Goal: Transaction & Acquisition: Purchase product/service

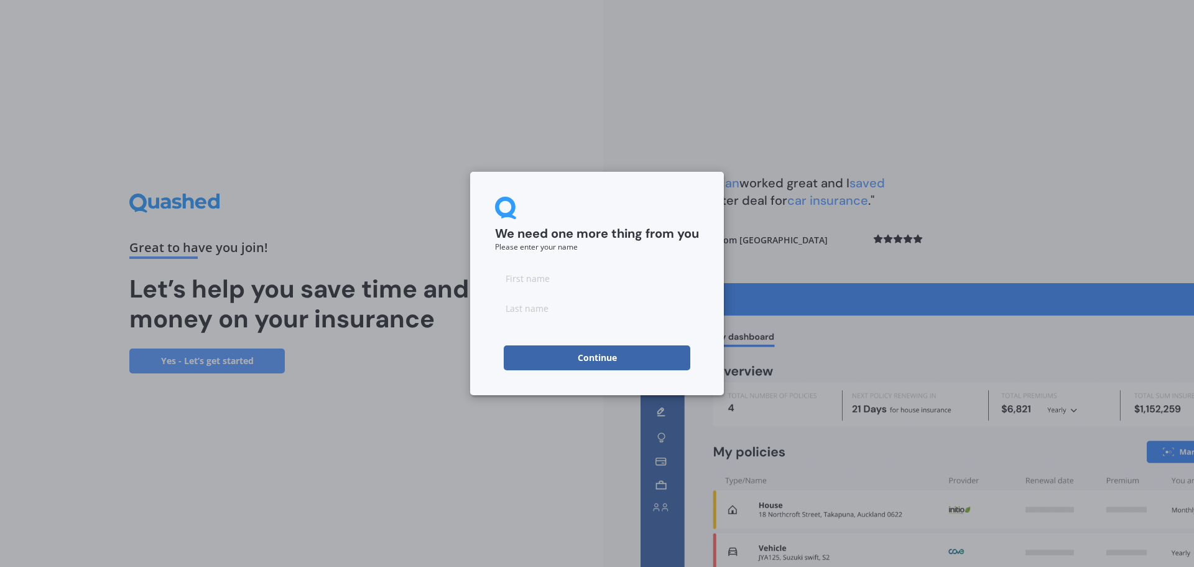
click at [593, 277] on input at bounding box center [597, 278] width 204 height 25
type input "Dehann"
click at [536, 317] on input at bounding box center [597, 307] width 204 height 25
type input "Hulme"
click at [606, 375] on div "We need one more thing from you Please enter your name [PERSON_NAME] Continue" at bounding box center [597, 283] width 254 height 223
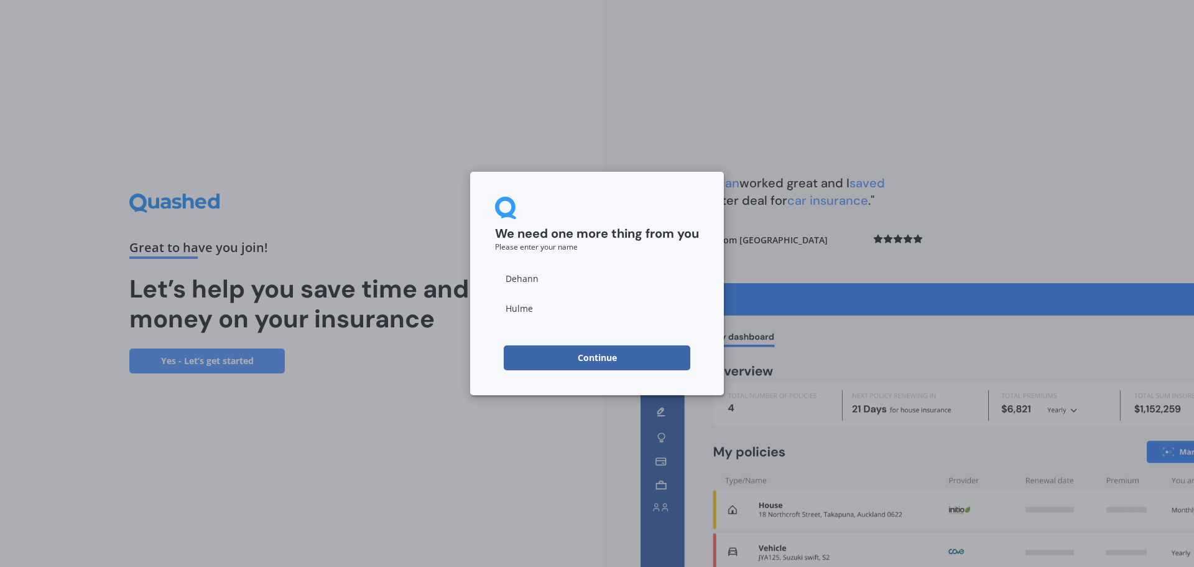
click at [634, 354] on button "Continue" at bounding box center [597, 357] width 187 height 25
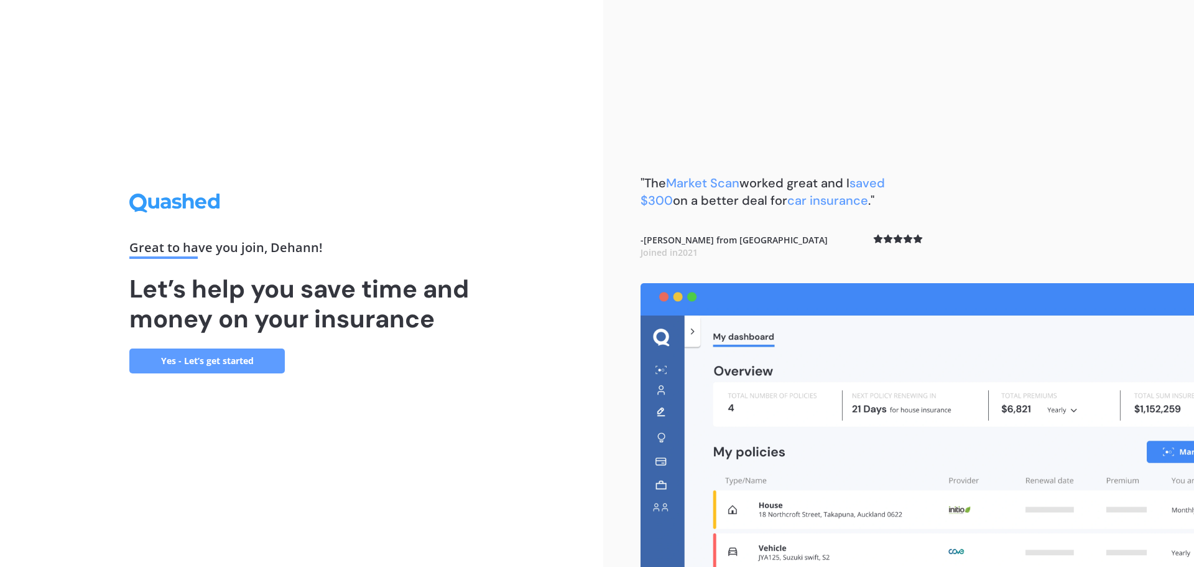
click at [221, 348] on link "Yes - Let’s get started" at bounding box center [207, 360] width 156 height 25
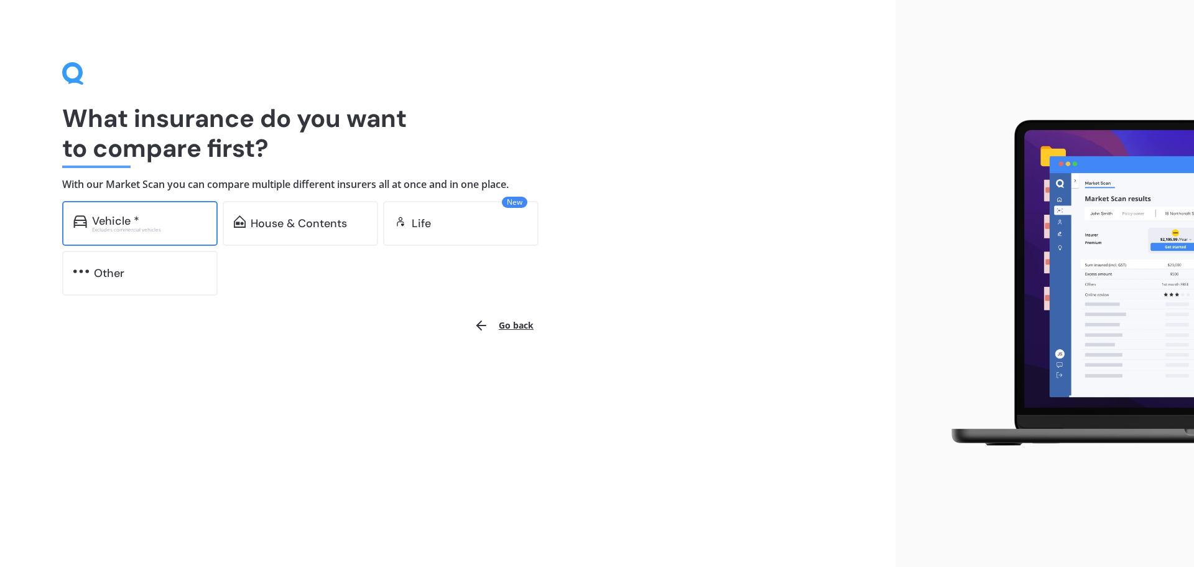
click at [157, 233] on div "Vehicle * Excludes commercial vehicles" at bounding box center [140, 223] width 156 height 45
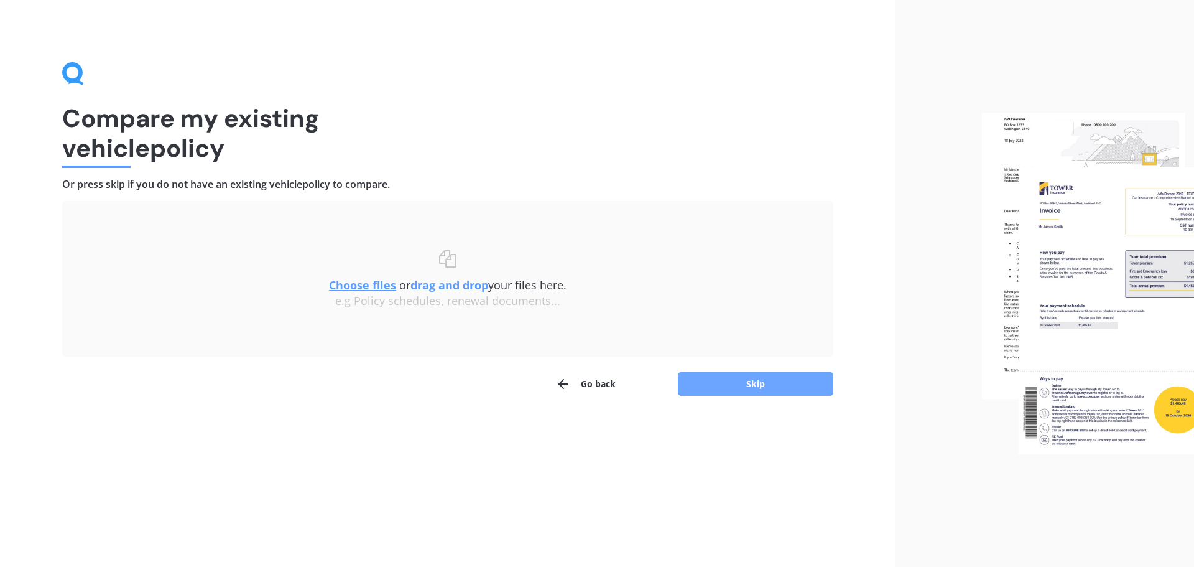
click at [748, 389] on button "Skip" at bounding box center [756, 384] width 156 height 24
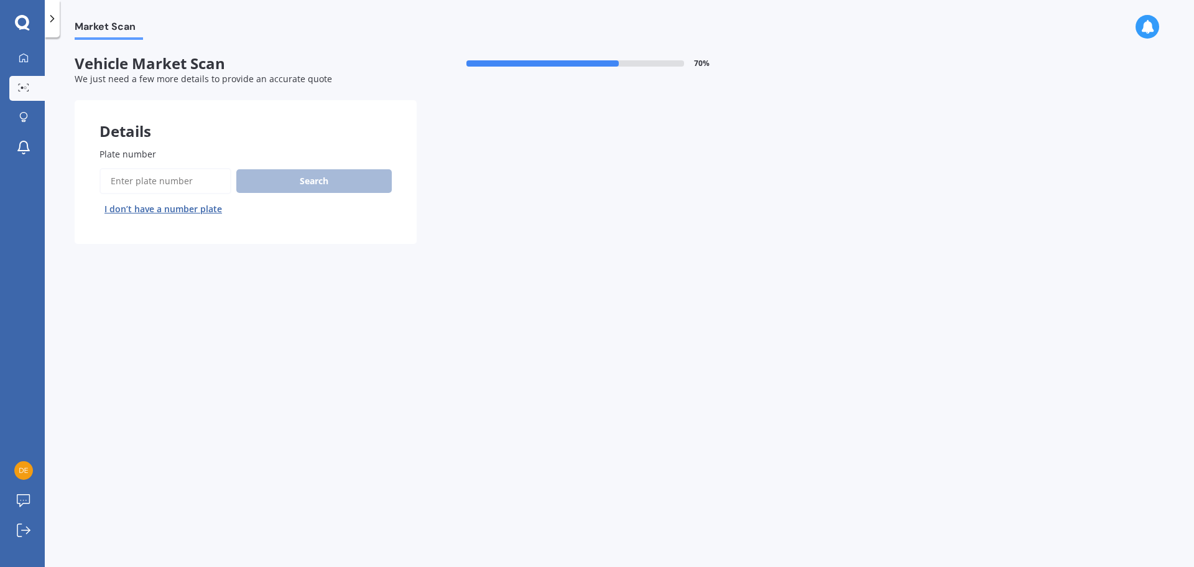
click at [156, 187] on input "Plate number" at bounding box center [166, 181] width 132 height 26
type input "qrn75"
click at [302, 184] on button "Search" at bounding box center [314, 181] width 156 height 24
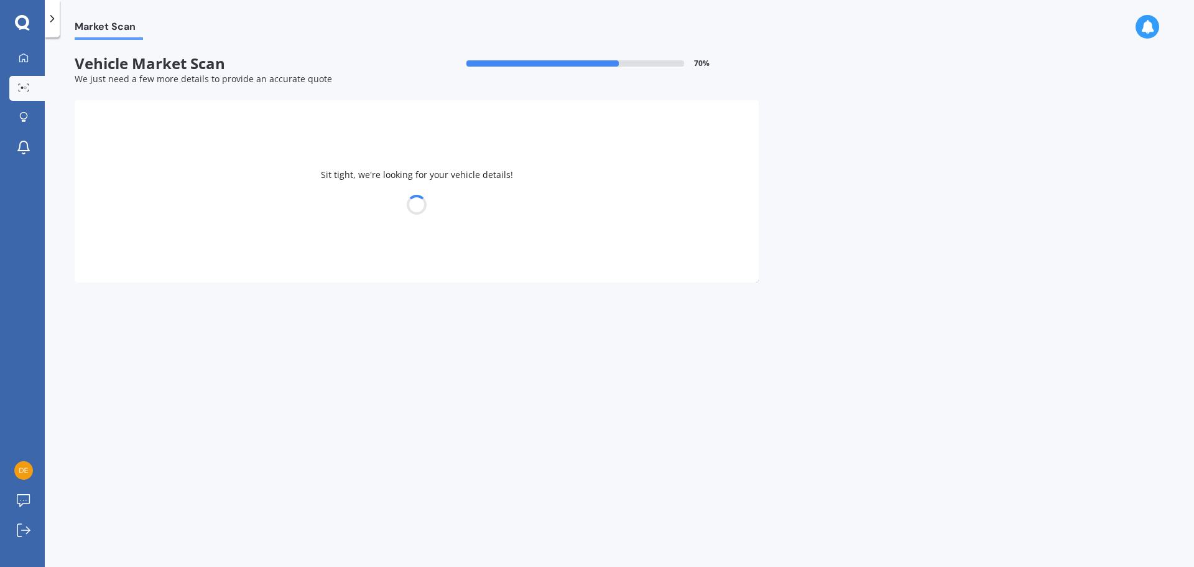
select select "AUDI"
select select "A3"
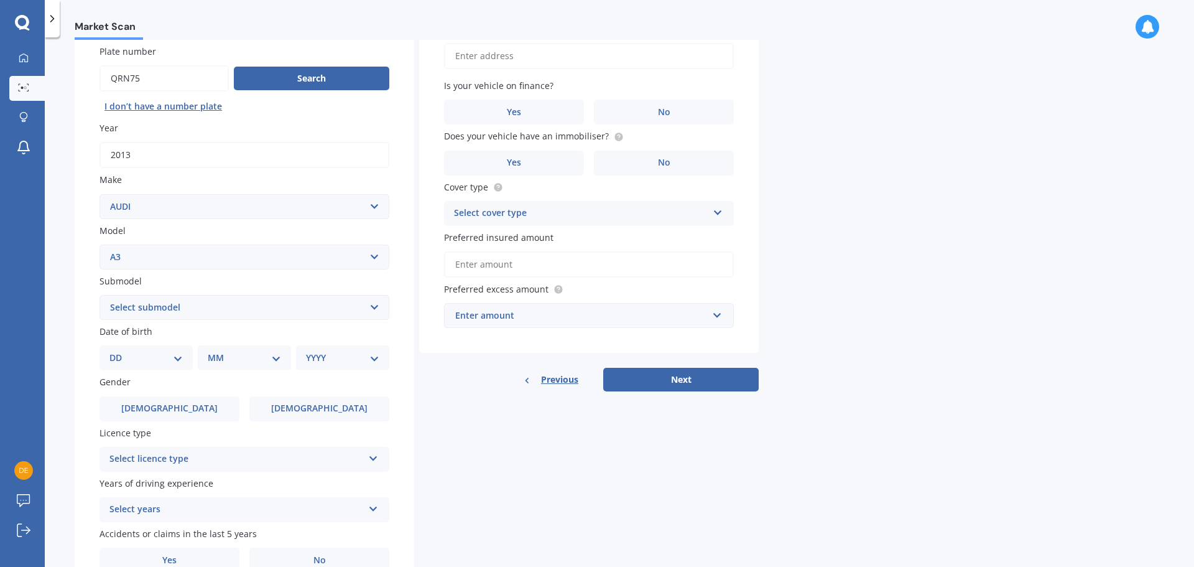
scroll to position [124, 0]
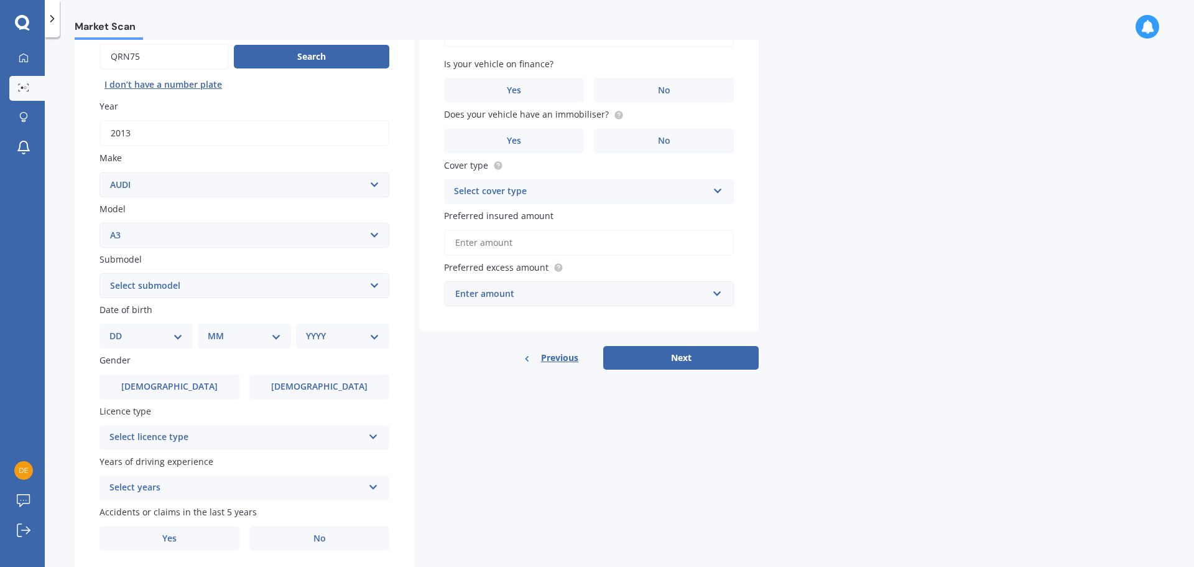
click at [317, 290] on select "Select submodel (All other) 1.4 TFSI 1.6 1.8 Non Turbo 1.8 Turbo 2.0 FSI 2.0 TD…" at bounding box center [245, 285] width 290 height 25
click at [413, 363] on div "Plate number Search I don’t have a number plate Year [DATE] Make Select make AC…" at bounding box center [245, 287] width 340 height 578
click at [179, 338] on select "DD 01 02 03 04 05 06 07 08 09 10 11 12 13 14 15 16 17 18 19 20 21 22 23 24 25 2…" at bounding box center [145, 336] width 73 height 14
select select "18"
click at [119, 329] on select "DD 01 02 03 04 05 06 07 08 09 10 11 12 13 14 15 16 17 18 19 20 21 22 23 24 25 2…" at bounding box center [145, 336] width 73 height 14
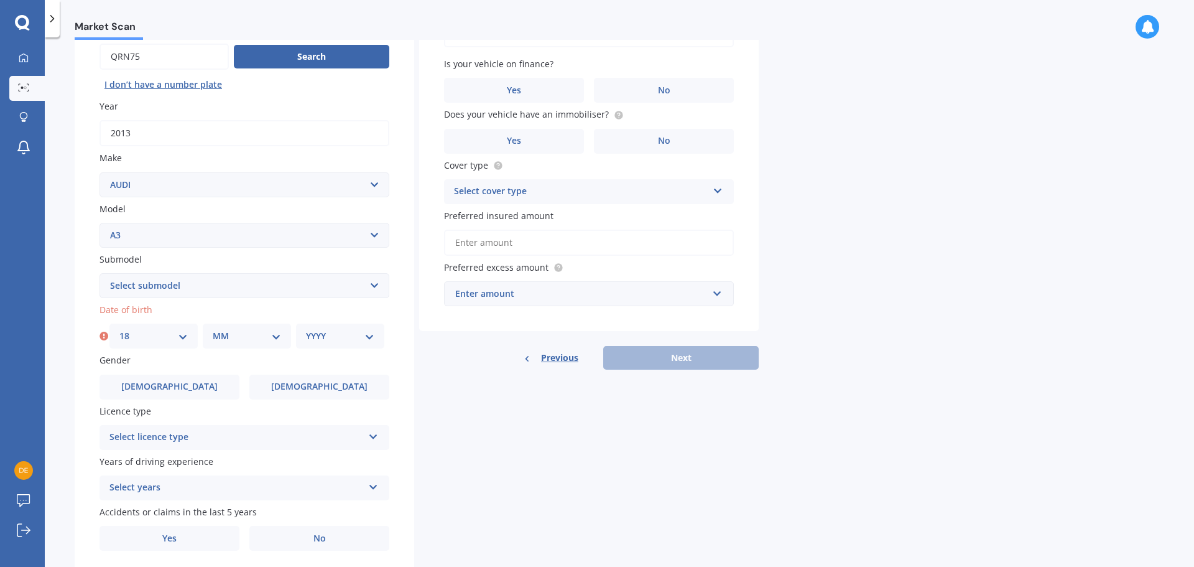
click at [219, 333] on select "MM 01 02 03 04 05 06 07 08 09 10 11 12" at bounding box center [247, 336] width 68 height 14
select select "08"
click at [213, 329] on select "MM 01 02 03 04 05 06 07 08 09 10 11 12" at bounding box center [247, 336] width 68 height 14
click at [375, 346] on div "YYYY 2025 2024 2023 2022 2021 2020 2019 2018 2017 2016 2015 2014 2013 2012 2011…" at bounding box center [340, 335] width 88 height 25
click at [358, 340] on select "YYYY 2025 2024 2023 2022 2021 2020 2019 2018 2017 2016 2015 2014 2013 2012 2011…" at bounding box center [340, 336] width 68 height 14
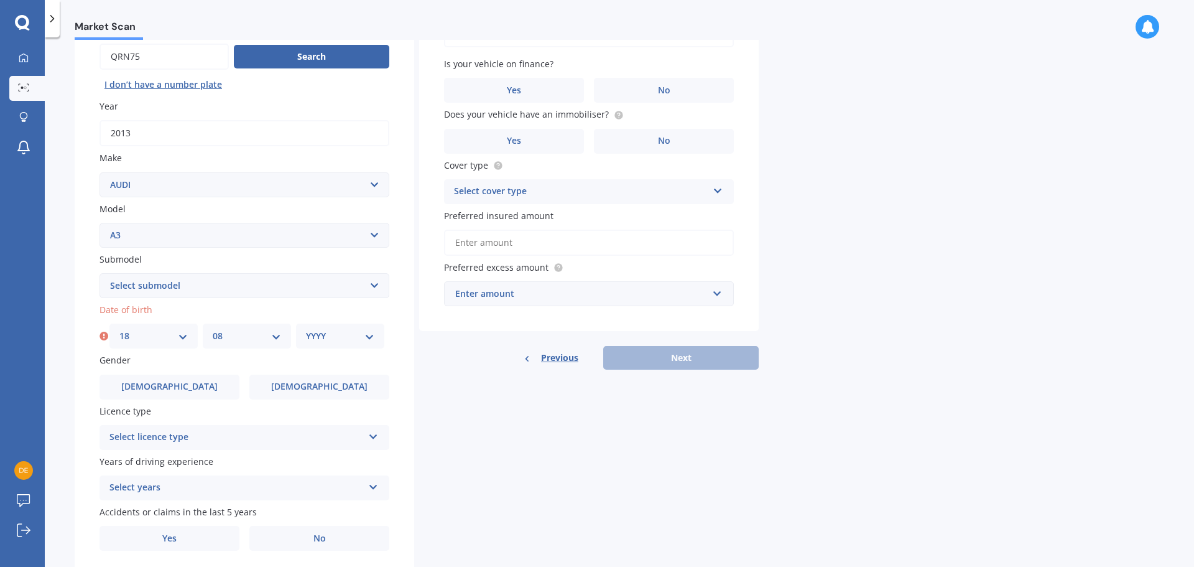
select select "1995"
click at [306, 329] on select "YYYY 2025 2024 2023 2022 2021 2020 2019 2018 2017 2016 2015 2014 2013 2012 2011…" at bounding box center [340, 336] width 68 height 14
click at [387, 366] on div "Gender [DEMOGRAPHIC_DATA] [DEMOGRAPHIC_DATA]" at bounding box center [245, 375] width 290 height 45
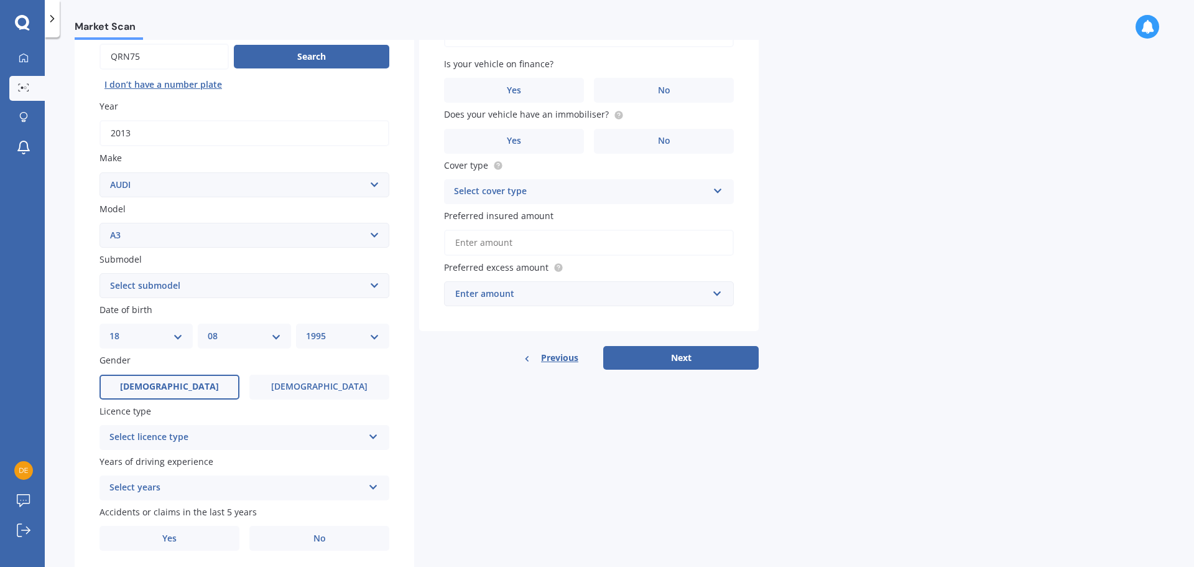
click at [171, 386] on span "[DEMOGRAPHIC_DATA]" at bounding box center [169, 386] width 99 height 11
click at [0, 0] on input "[DEMOGRAPHIC_DATA]" at bounding box center [0, 0] width 0 height 0
click at [352, 432] on div "Select licence type" at bounding box center [236, 437] width 254 height 15
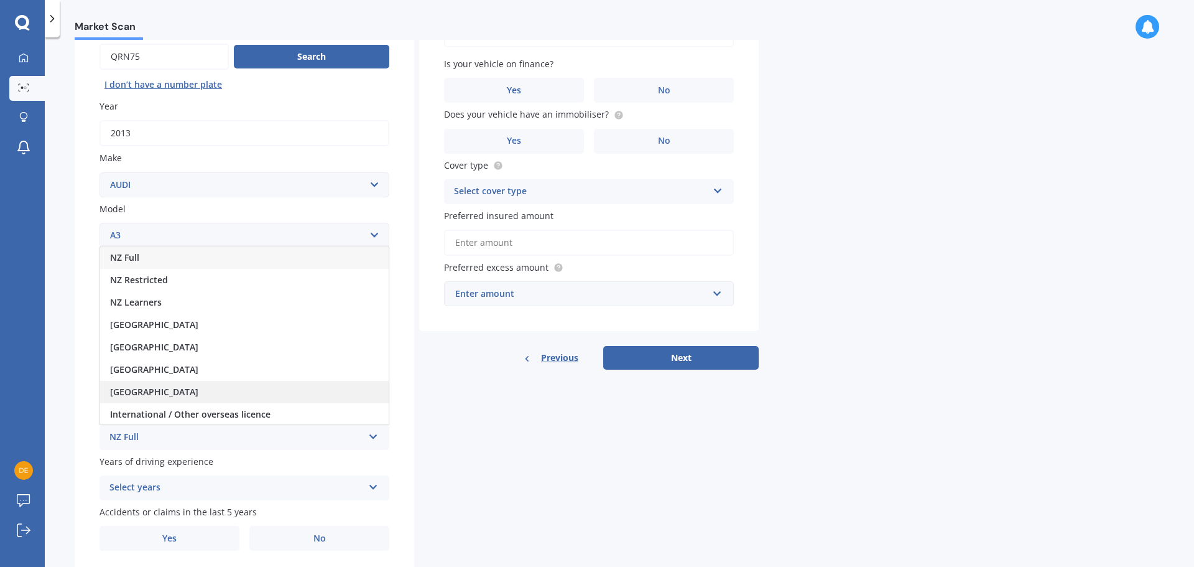
click at [300, 392] on div "[GEOGRAPHIC_DATA]" at bounding box center [244, 392] width 289 height 22
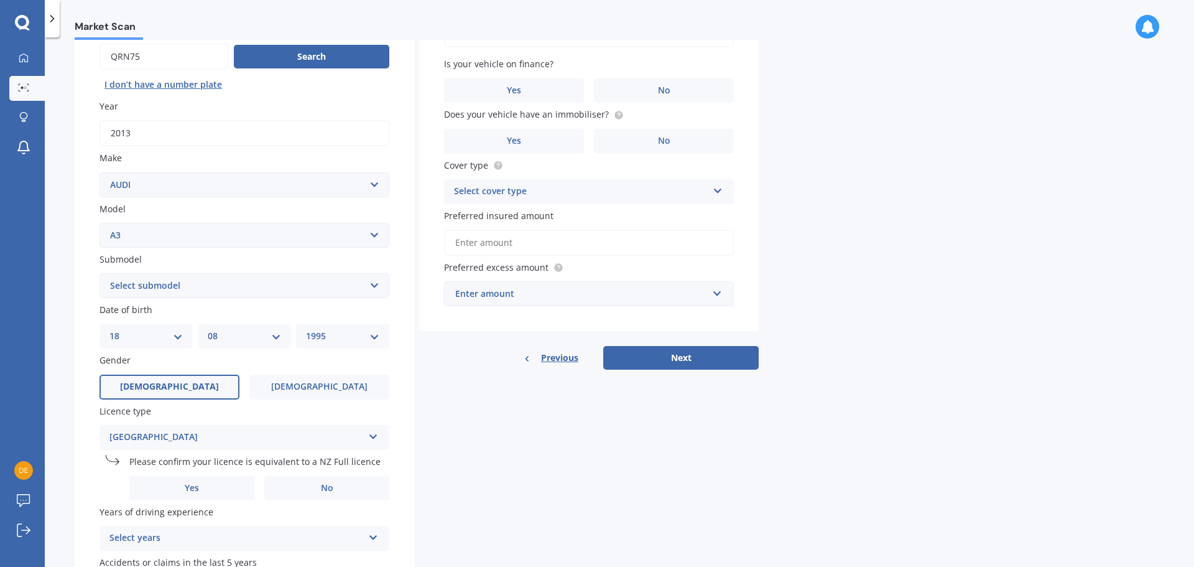
click at [442, 427] on div "Details Plate number Search I don’t have a number plate Year [DATE] Make Select…" at bounding box center [417, 301] width 684 height 651
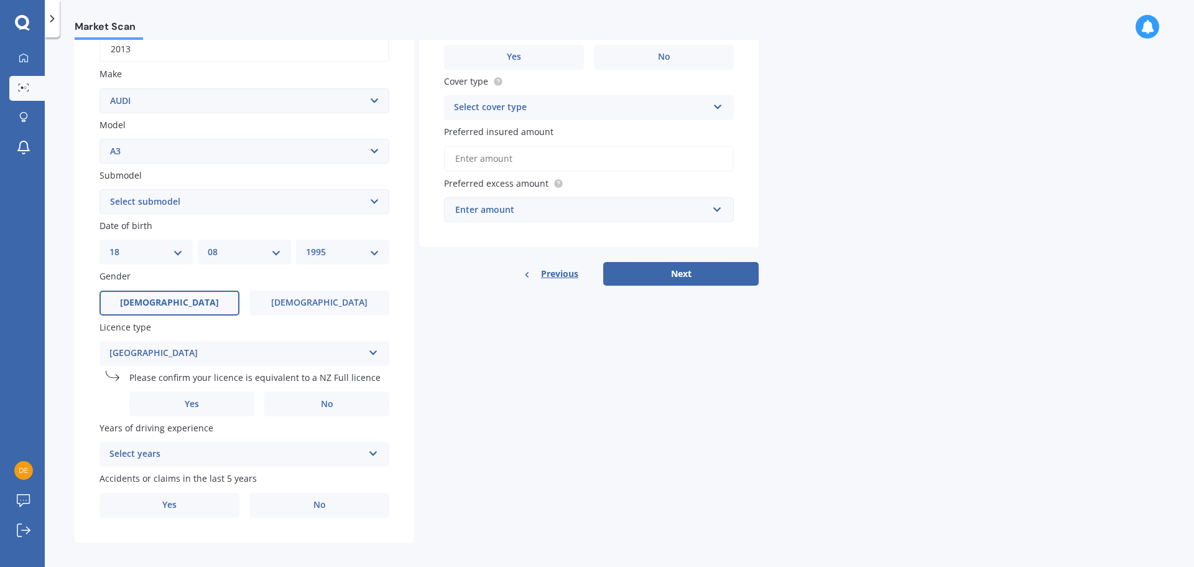
scroll to position [216, 0]
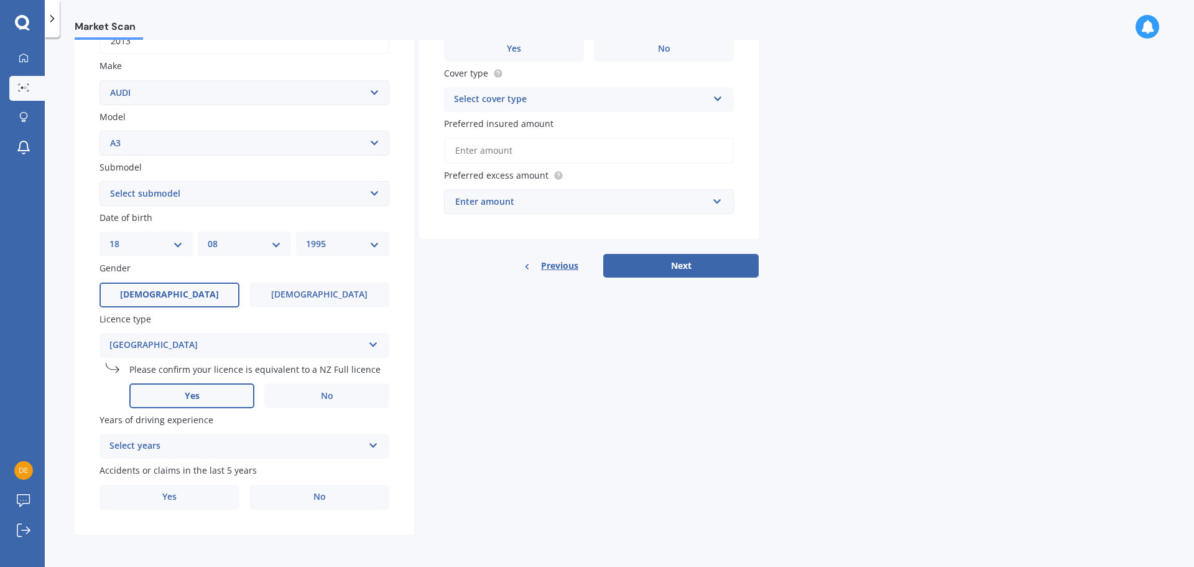
click at [213, 399] on label "Yes" at bounding box center [191, 395] width 125 height 25
click at [0, 0] on input "Yes" at bounding box center [0, 0] width 0 height 0
click at [333, 440] on div "Select years" at bounding box center [236, 446] width 254 height 15
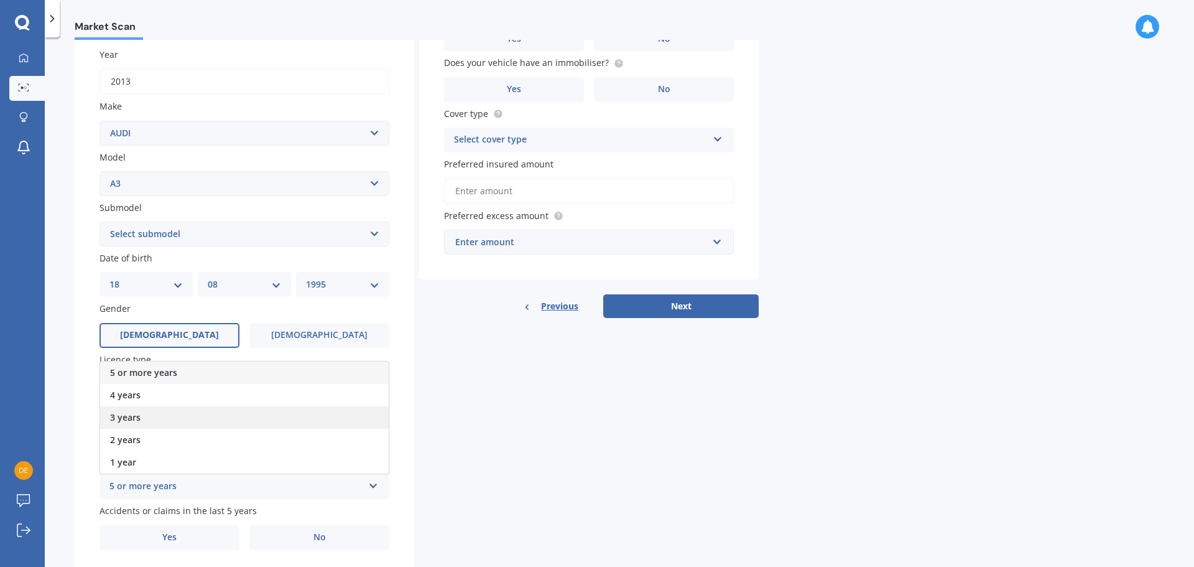
scroll to position [154, 0]
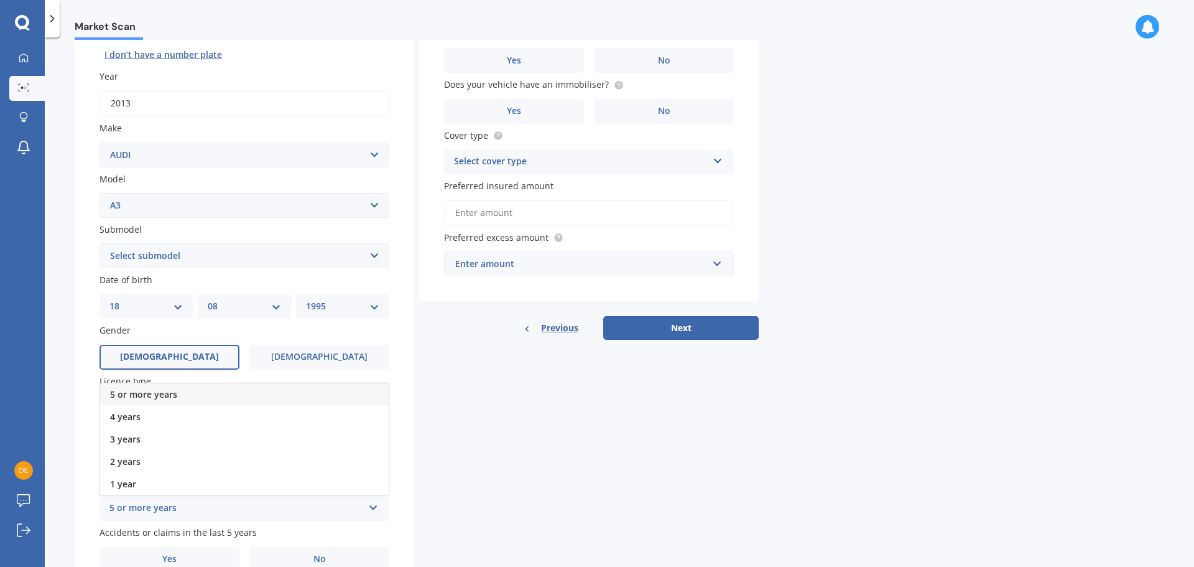
click at [217, 394] on div "5 or more years" at bounding box center [244, 394] width 289 height 22
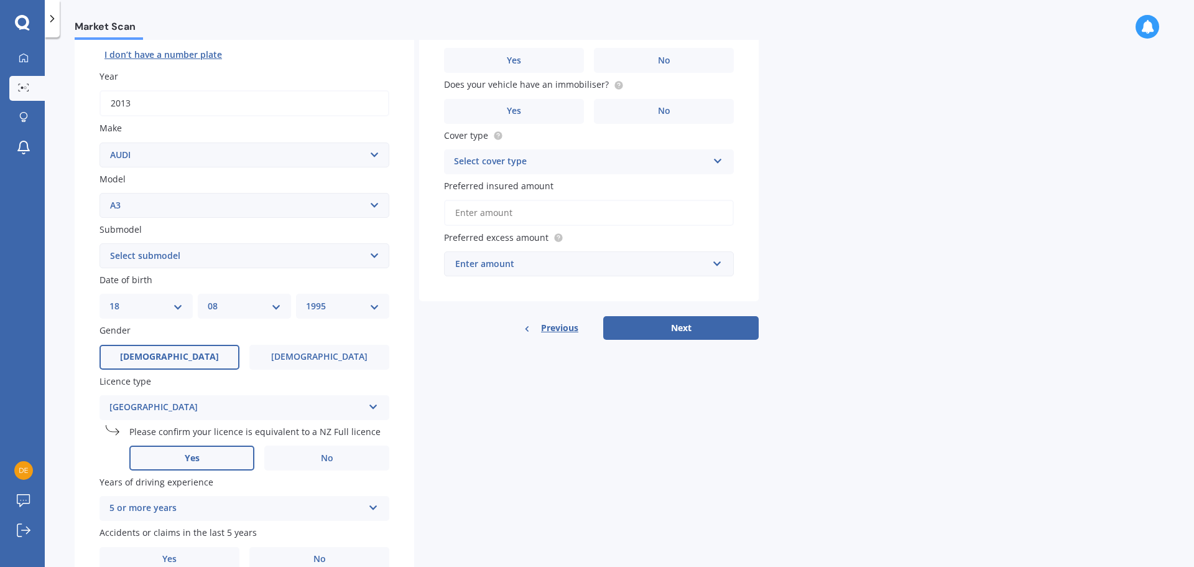
scroll to position [216, 0]
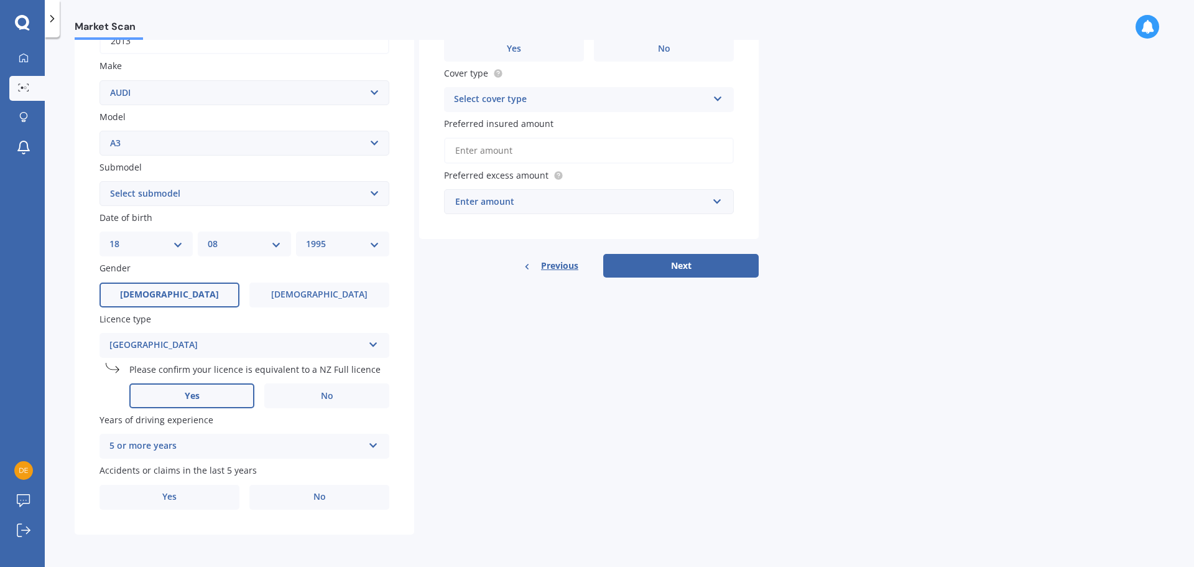
click at [441, 429] on div "Details Plate number Search I don’t have a number plate Year [DATE] Make Select…" at bounding box center [417, 209] width 684 height 651
click at [305, 498] on label "No" at bounding box center [319, 497] width 140 height 25
click at [0, 0] on input "No" at bounding box center [0, 0] width 0 height 0
click at [534, 91] on div "Select cover type Comprehensive Third Party, Fire & Theft Third Party" at bounding box center [589, 99] width 290 height 25
click at [517, 120] on span "Comprehensive" at bounding box center [488, 124] width 66 height 12
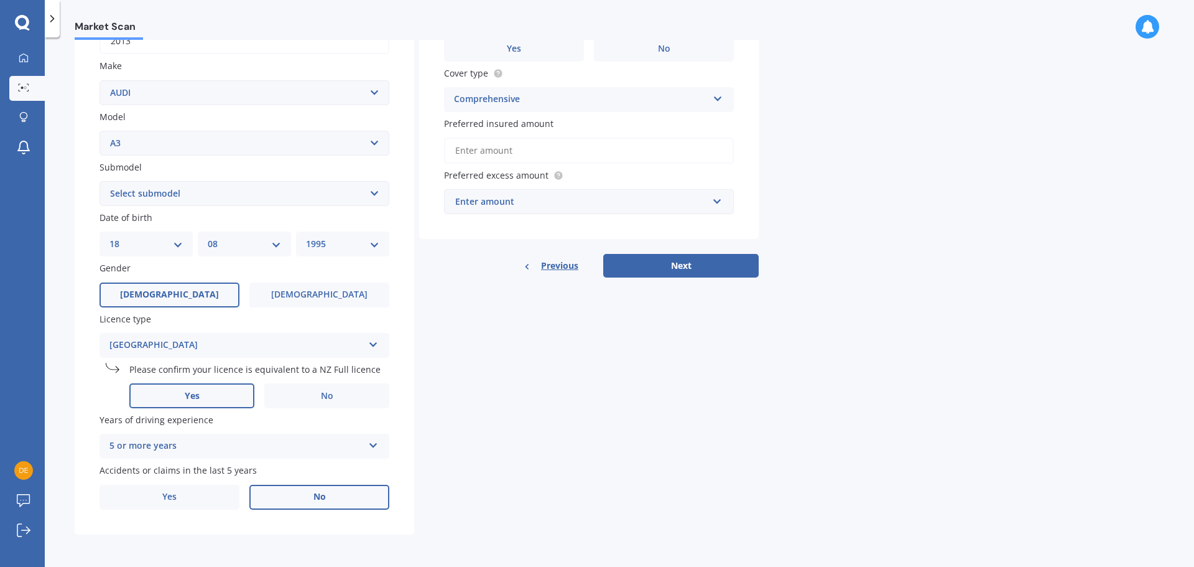
click at [540, 152] on input "Preferred insured amount" at bounding box center [589, 150] width 290 height 26
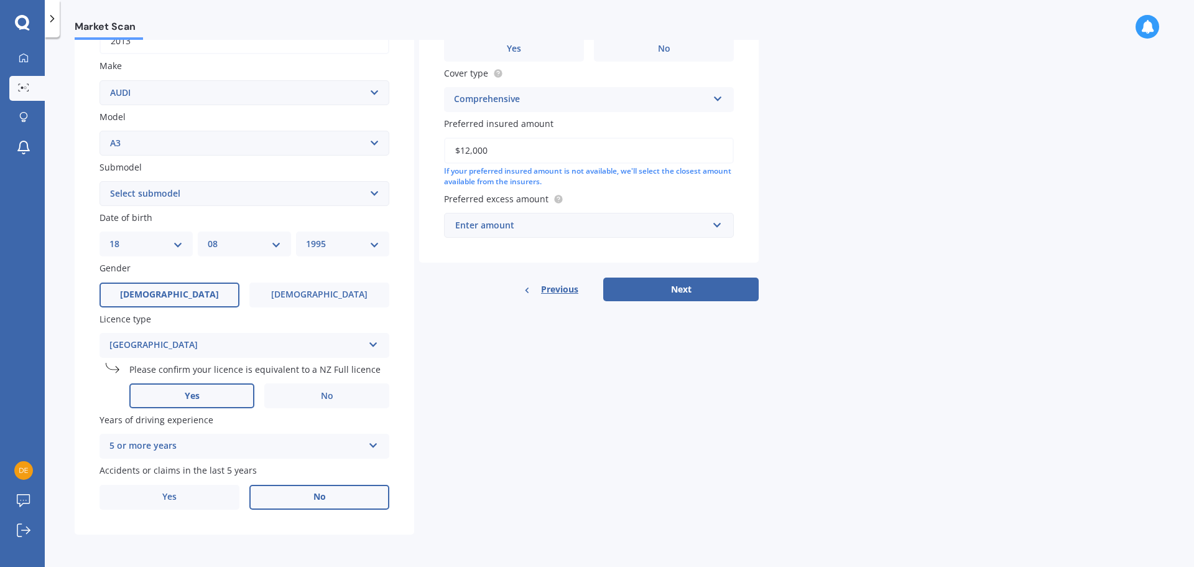
type input "$12,000"
click at [810, 166] on div "Market Scan Vehicle Market Scan 70 % We just need a few more details to provide…" at bounding box center [620, 304] width 1150 height 529
click at [676, 221] on div "Enter amount" at bounding box center [581, 225] width 253 height 14
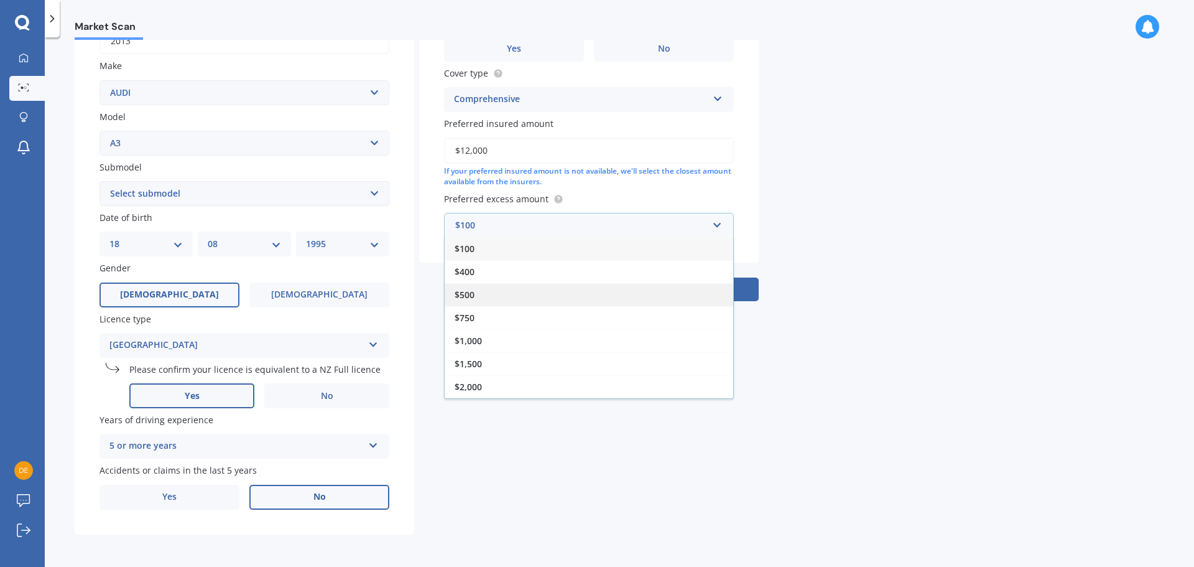
click at [571, 292] on div "$500" at bounding box center [589, 294] width 289 height 23
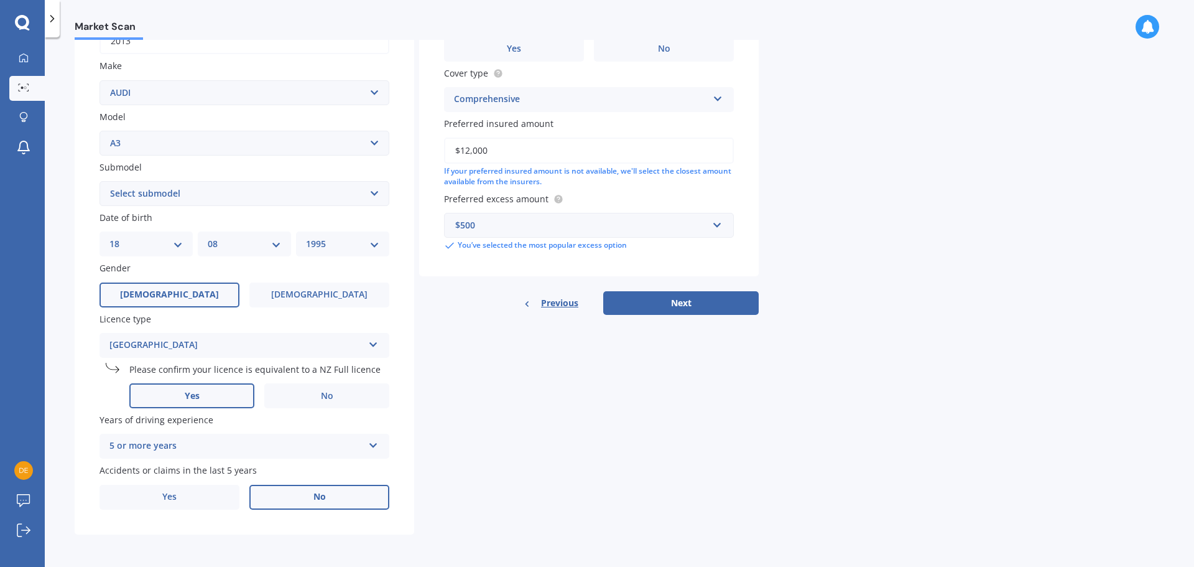
click at [784, 235] on div "Market Scan Vehicle Market Scan 70 % We just need a few more details to provide…" at bounding box center [620, 304] width 1150 height 529
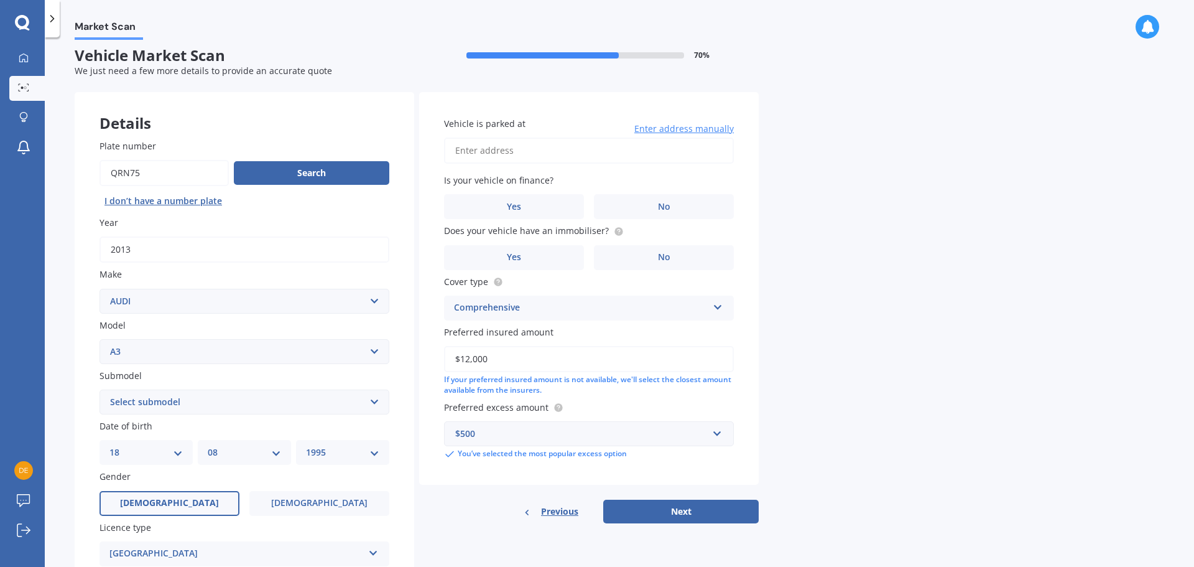
scroll to position [0, 0]
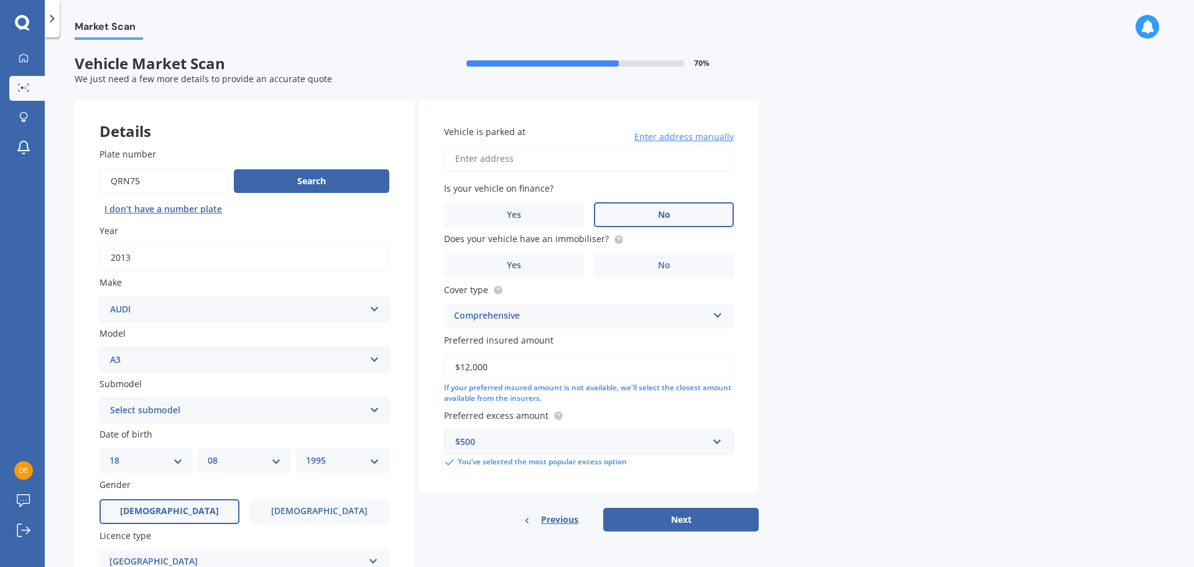
click at [681, 208] on label "No" at bounding box center [664, 214] width 140 height 25
click at [0, 0] on input "No" at bounding box center [0, 0] width 0 height 0
click at [559, 264] on label "Yes" at bounding box center [514, 265] width 140 height 25
click at [0, 0] on input "Yes" at bounding box center [0, 0] width 0 height 0
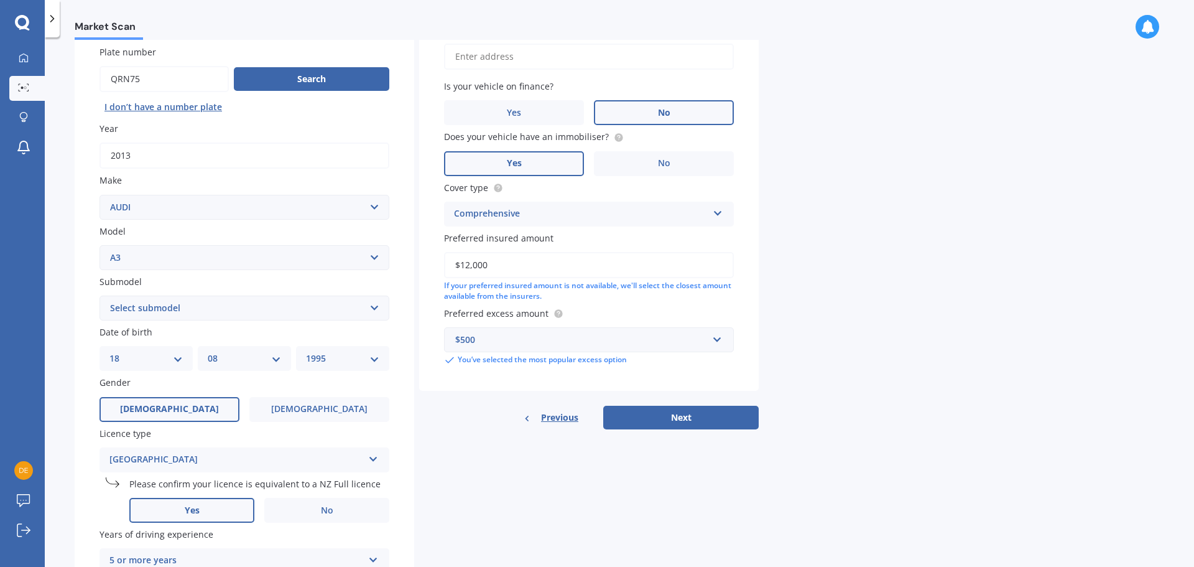
scroll to position [124, 0]
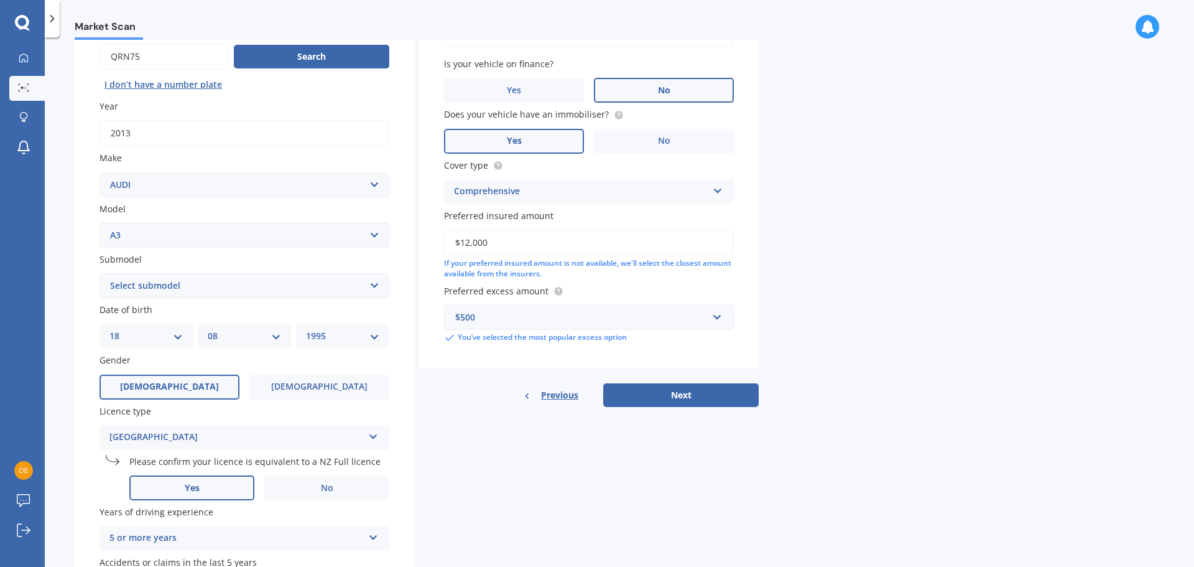
click at [348, 286] on select "Select submodel (All other) 1.4 TFSI 1.6 1.8 Non Turbo 1.8 Turbo 2.0 FSI 2.0 TD…" at bounding box center [245, 285] width 290 height 25
select select "1.4 TFSI"
click at [100, 273] on select "Select submodel (All other) 1.4 TFSI 1.6 1.8 Non Turbo 1.8 Turbo 2.0 FSI 2.0 TD…" at bounding box center [245, 285] width 290 height 25
click at [456, 432] on div "Details Plate number Search I don’t have a number plate Year [DATE] Make Select…" at bounding box center [417, 301] width 684 height 651
click at [656, 386] on button "Next" at bounding box center [681, 395] width 156 height 24
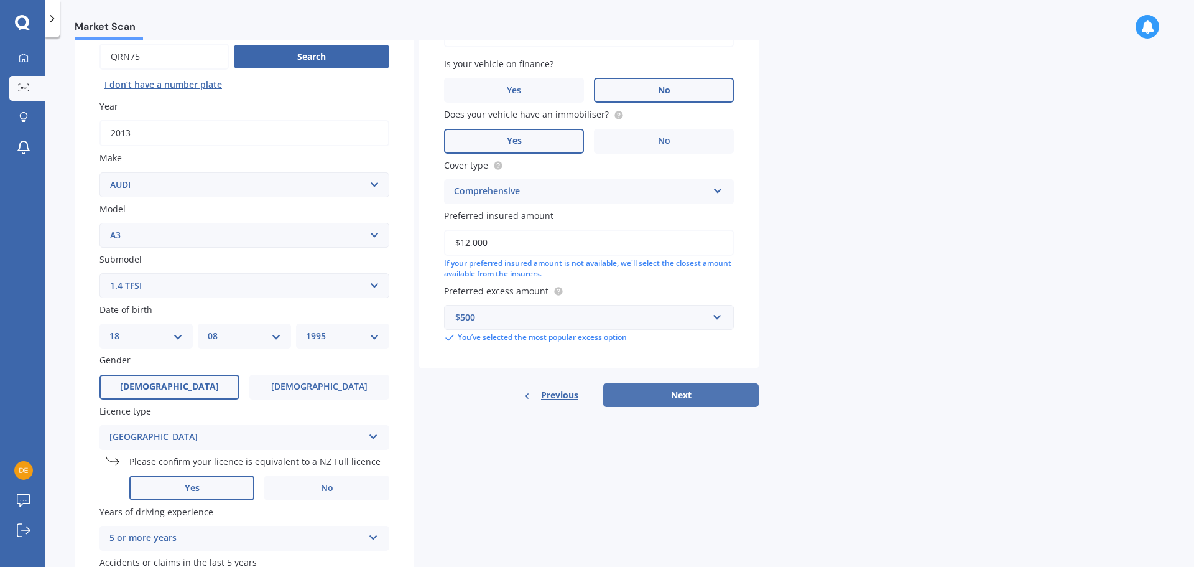
scroll to position [85, 0]
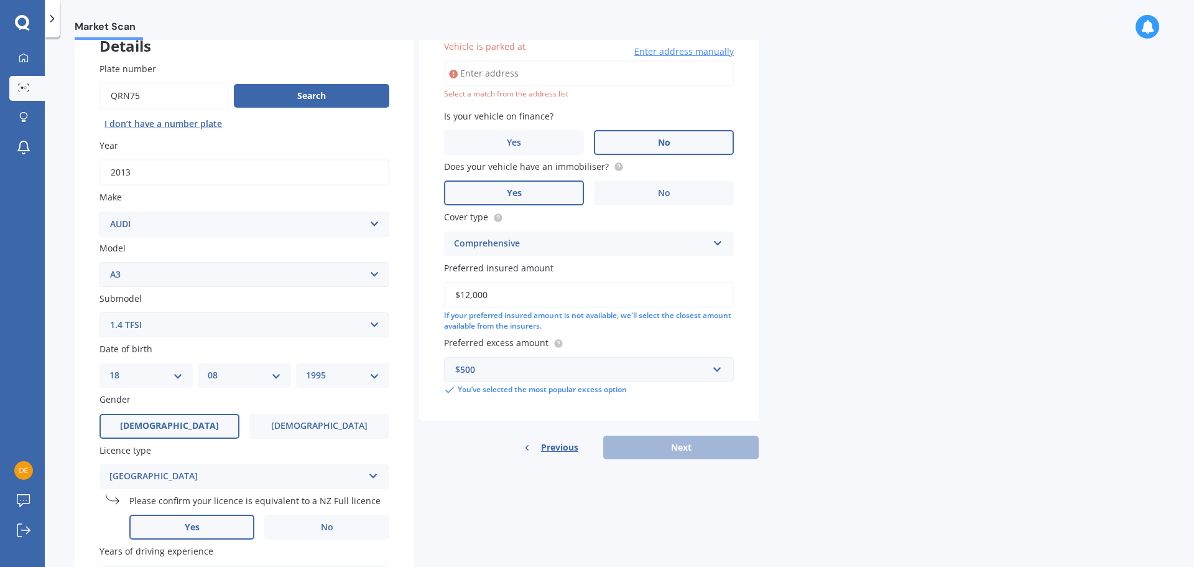
click at [506, 65] on input "Vehicle is parked at" at bounding box center [589, 73] width 290 height 26
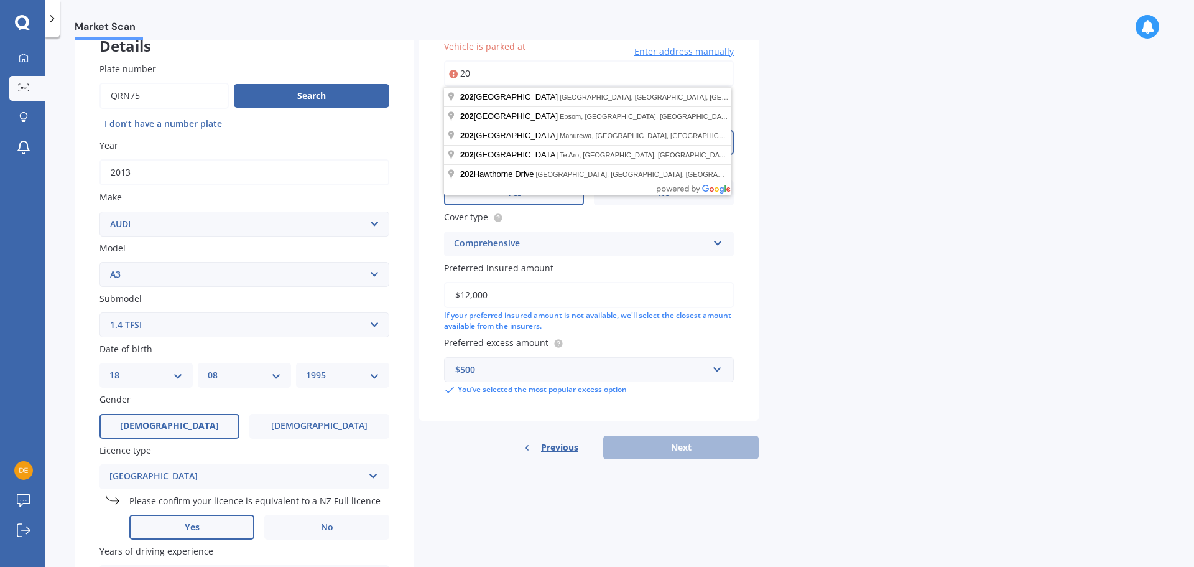
type input "2"
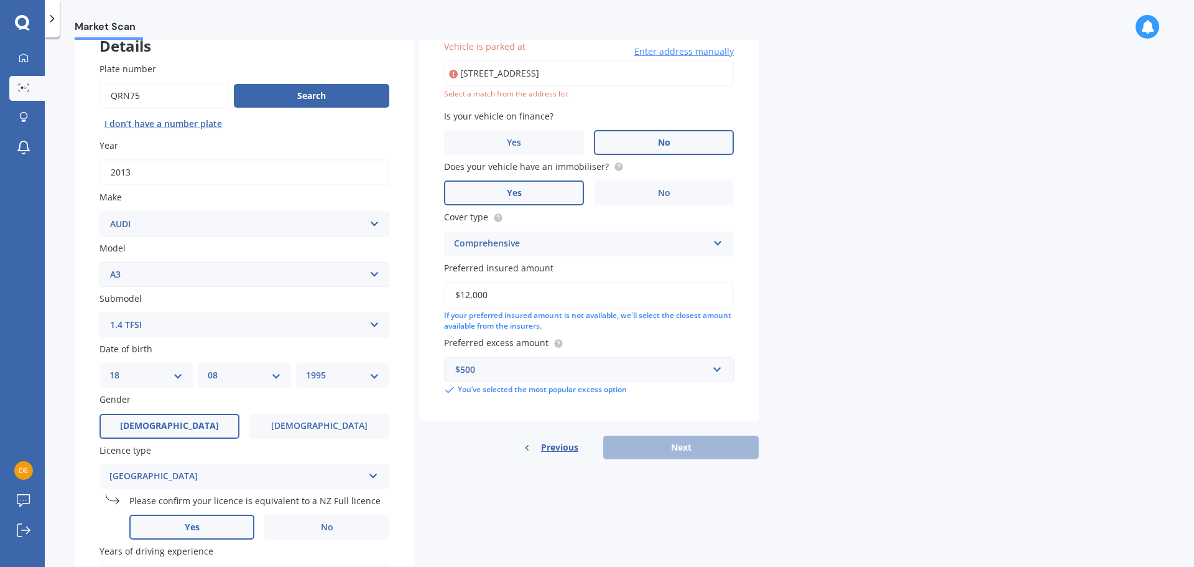
type input "[STREET_ADDRESS]"
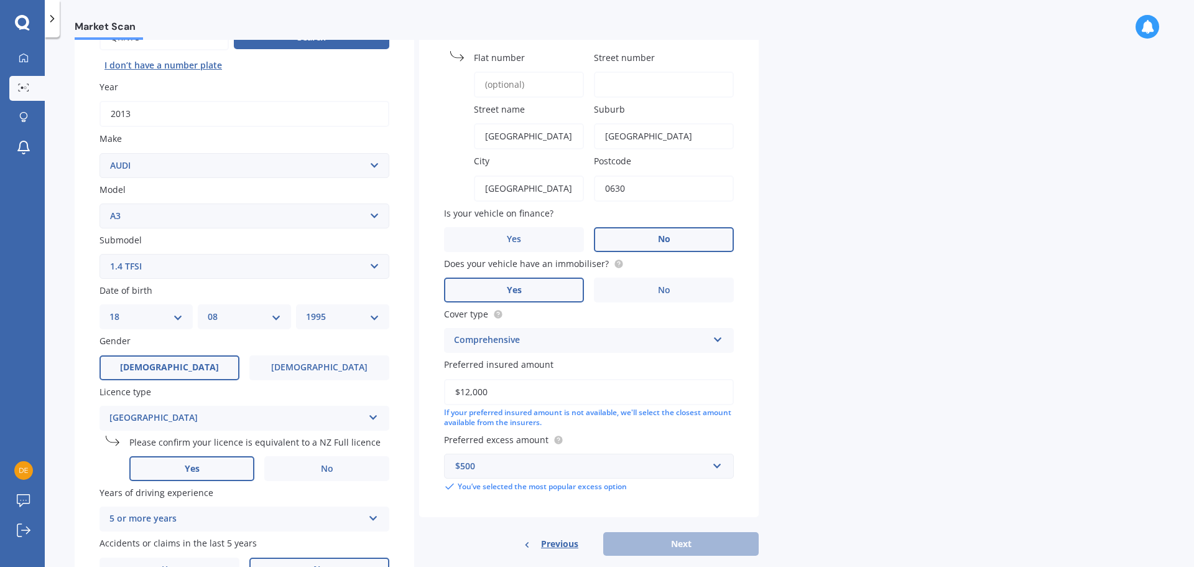
scroll to position [30, 0]
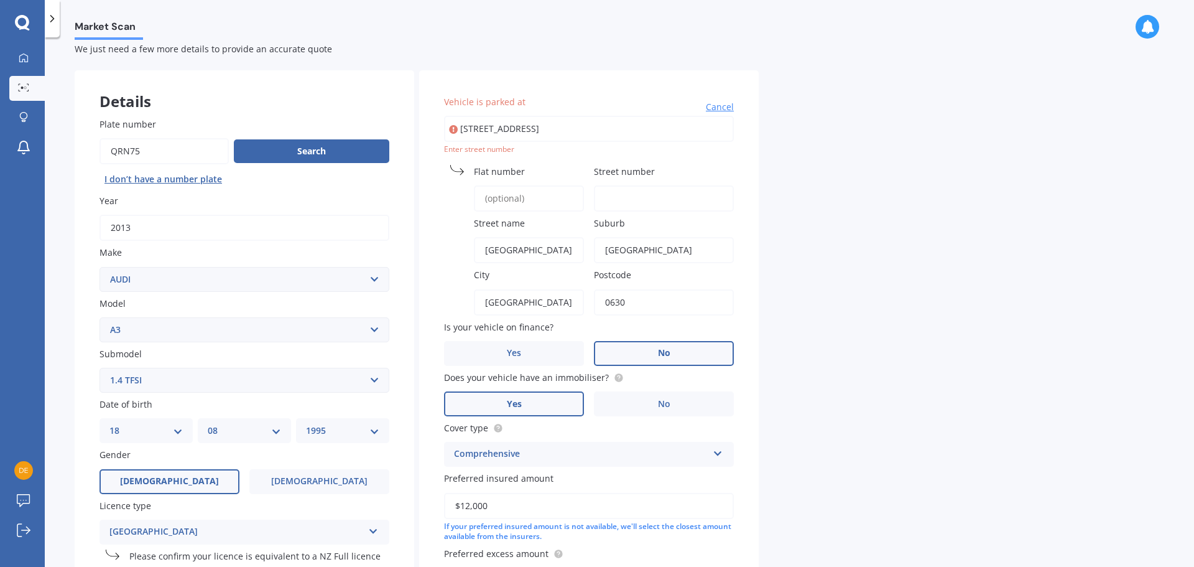
click at [507, 198] on input "Flat number" at bounding box center [529, 198] width 110 height 26
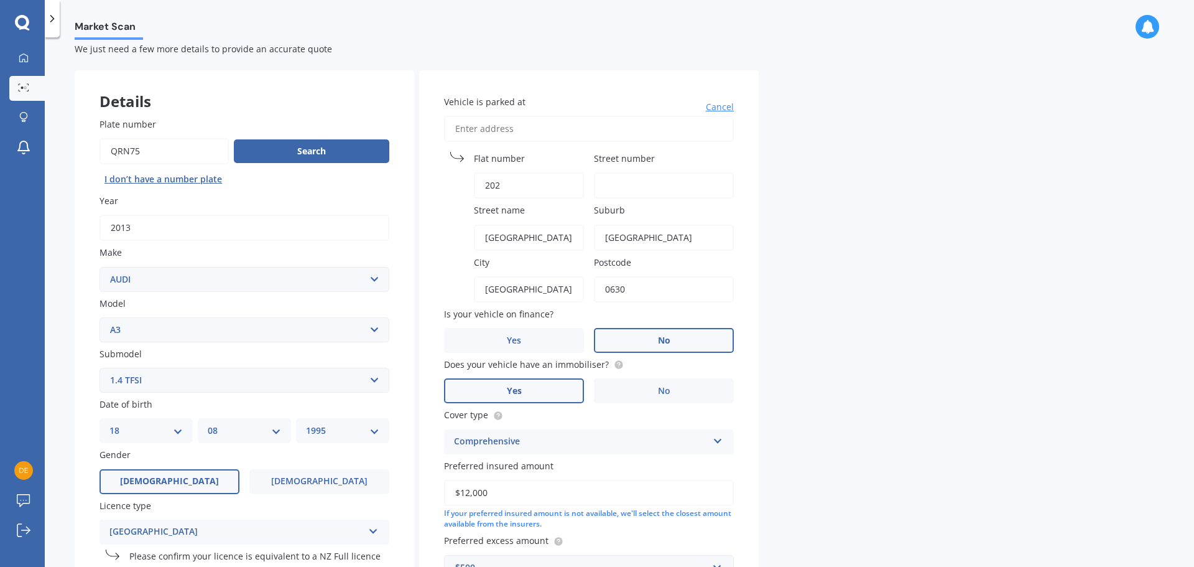
type input "202"
click at [666, 185] on input "Street number" at bounding box center [664, 185] width 140 height 26
type input "21"
click at [762, 185] on div "Market Scan Vehicle Market Scan 70 % We just need a few more details to provide…" at bounding box center [620, 304] width 1150 height 529
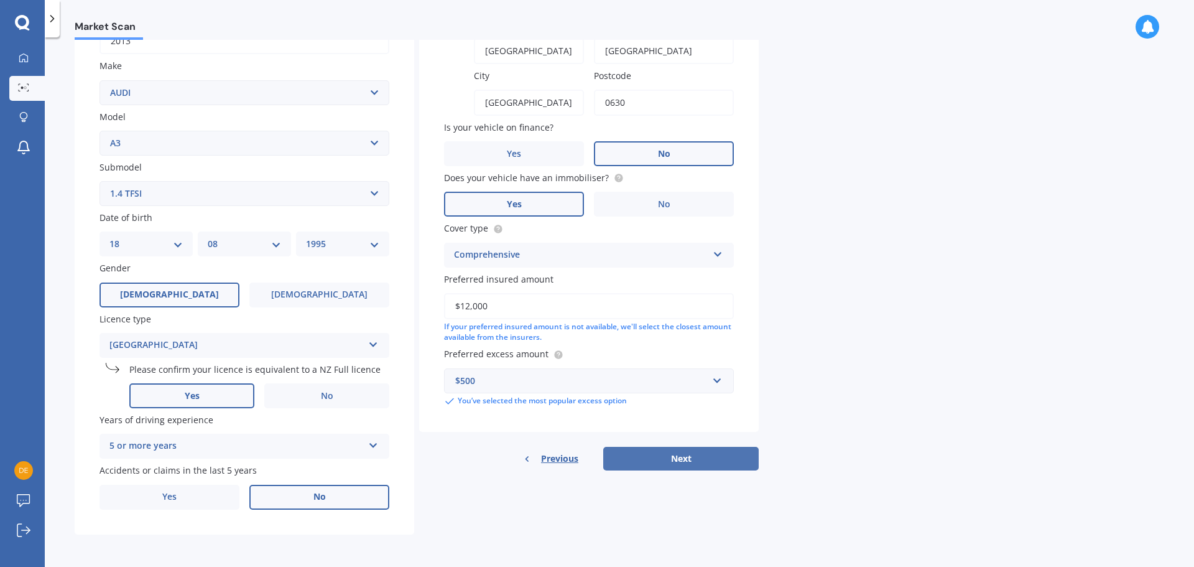
click at [676, 464] on button "Next" at bounding box center [681, 459] width 156 height 24
select select "18"
select select "08"
select select "1995"
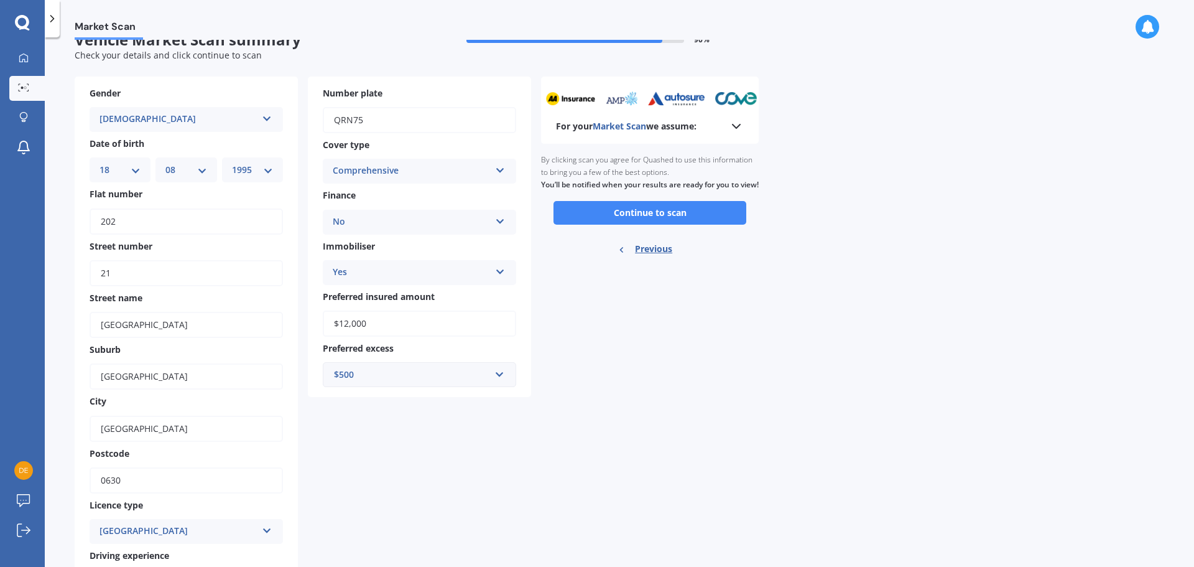
scroll to position [0, 0]
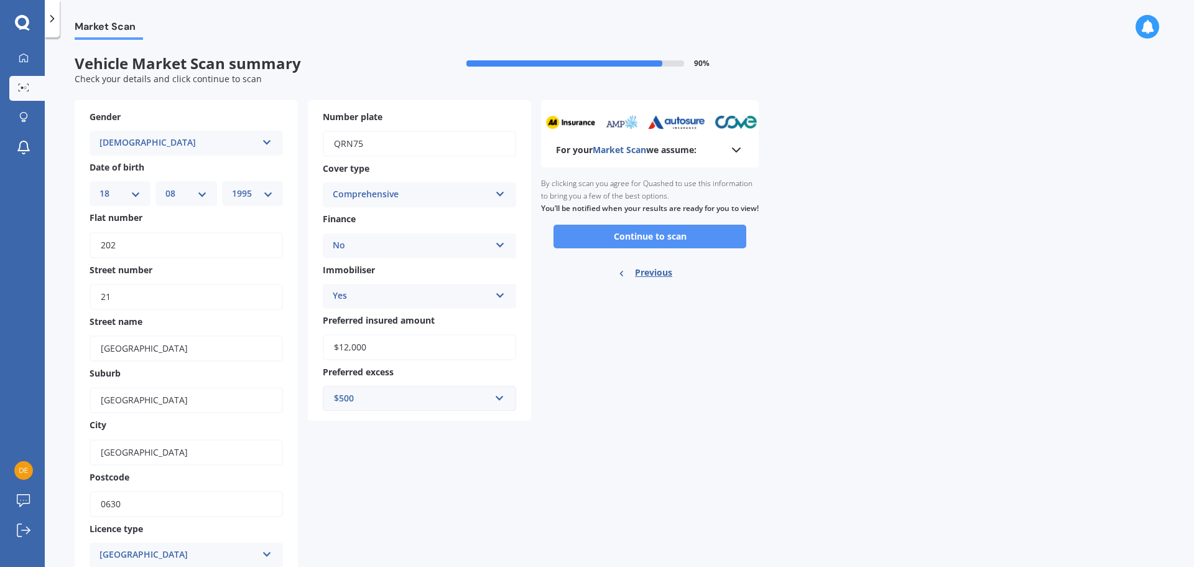
click at [689, 248] on button "Continue to scan" at bounding box center [650, 237] width 193 height 24
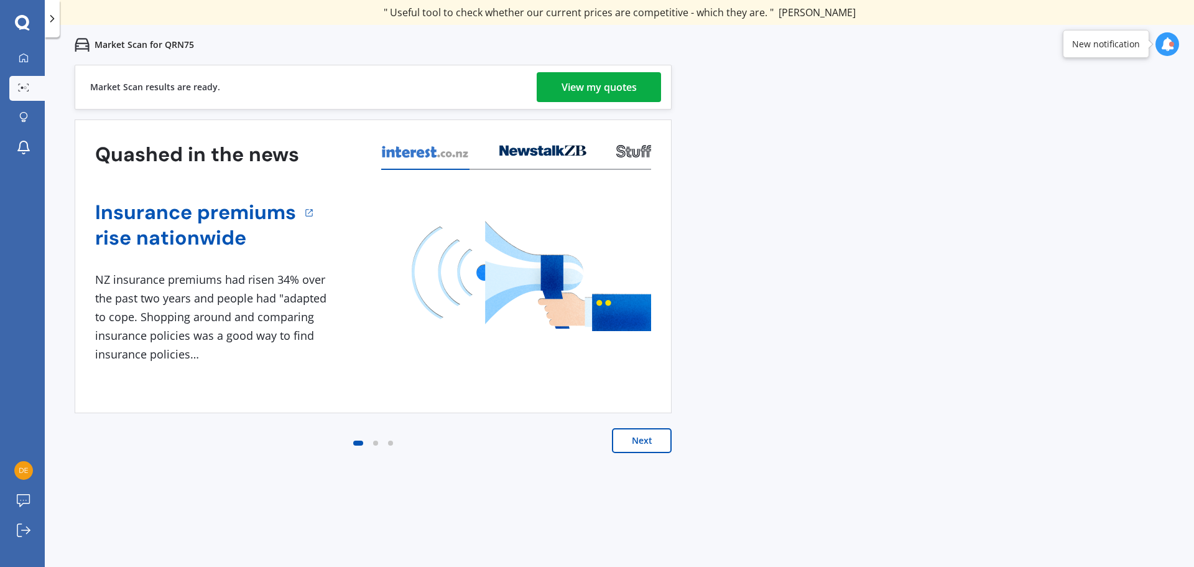
click at [587, 96] on div "View my quotes" at bounding box center [599, 87] width 75 height 30
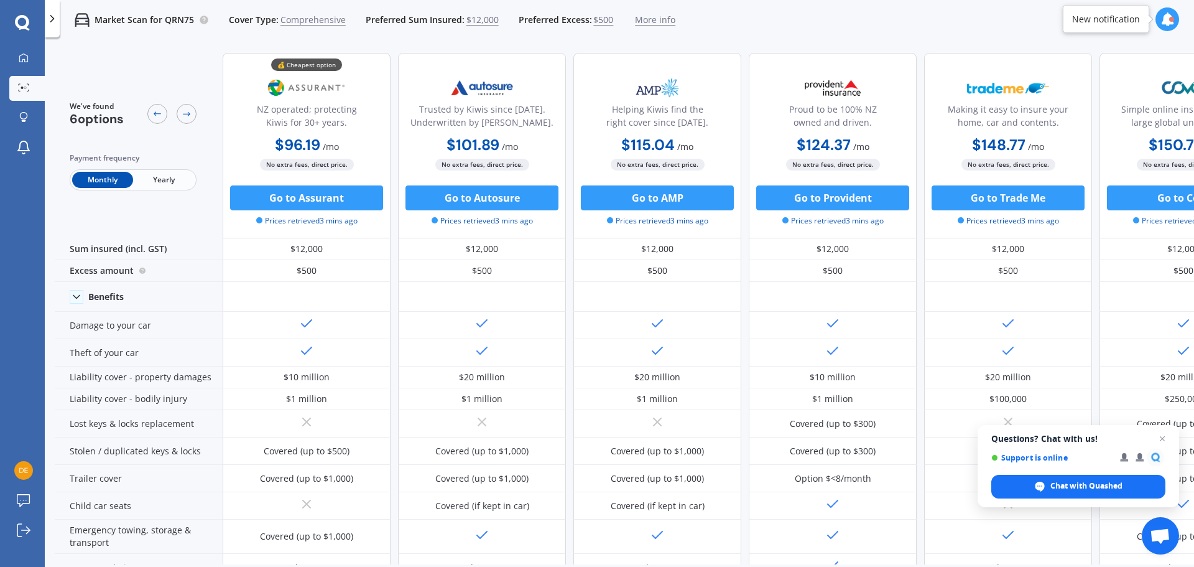
click at [904, 26] on div "Market Scan for QRN75 Cover Type: Comprehensive Preferred Sum Insured: $12,000 …" at bounding box center [620, 20] width 1150 height 40
click at [856, 29] on div "Market Scan for QRN75 Cover Type: Comprehensive Preferred Sum Insured: $12,000 …" at bounding box center [620, 20] width 1150 height 40
click at [181, 202] on div "We've found 6 options Payment frequency Monthly Yearly" at bounding box center [139, 145] width 168 height 185
click at [348, 229] on div "💰 Cheapest option NZ operated; protecting Kiwis for 30+ years. $96.19 / mo $1,1…" at bounding box center [307, 145] width 168 height 185
click at [164, 186] on span "Yearly" at bounding box center [163, 180] width 61 height 16
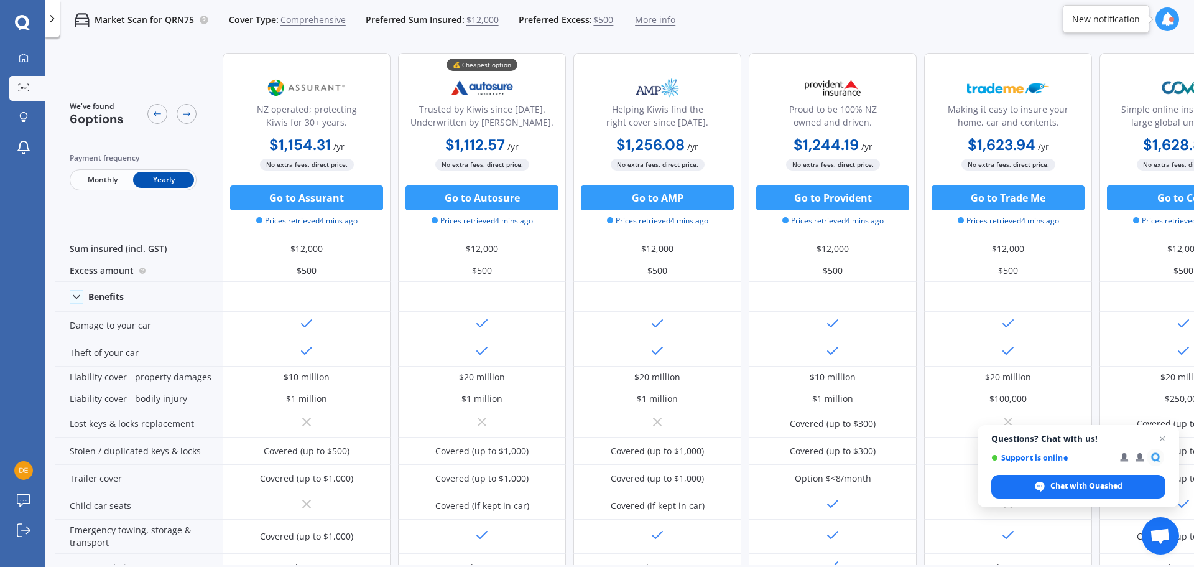
click at [93, 187] on span "Monthly" at bounding box center [102, 180] width 61 height 16
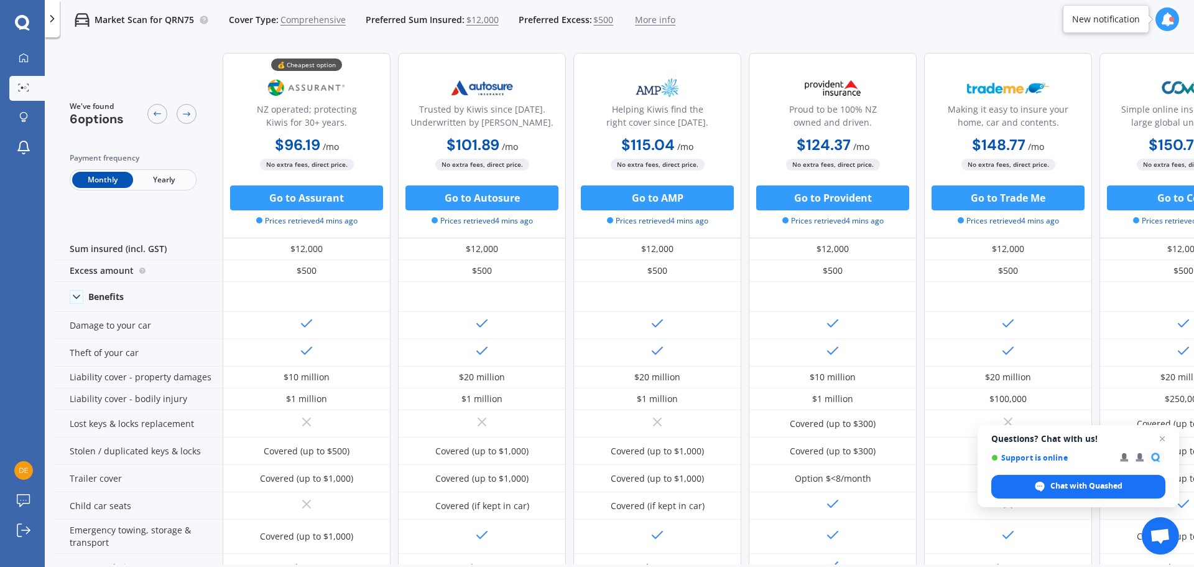
click at [163, 208] on div "We've found 6 options Payment frequency Monthly Yearly" at bounding box center [139, 145] width 168 height 185
click at [162, 210] on div "We've found 6 options Payment frequency Monthly Yearly" at bounding box center [139, 145] width 168 height 185
click at [782, 1] on div "Market Scan for QRN75 Cover Type: Comprehensive Preferred Sum Insured: $12,000 …" at bounding box center [620, 20] width 1150 height 40
click at [782, 13] on div "Market Scan for QRN75 Cover Type: Comprehensive Preferred Sum Insured: $12,000 …" at bounding box center [620, 20] width 1150 height 40
click at [717, 27] on div "Market Scan for QRN75 Cover Type: Comprehensive Preferred Sum Insured: $12,000 …" at bounding box center [620, 20] width 1150 height 40
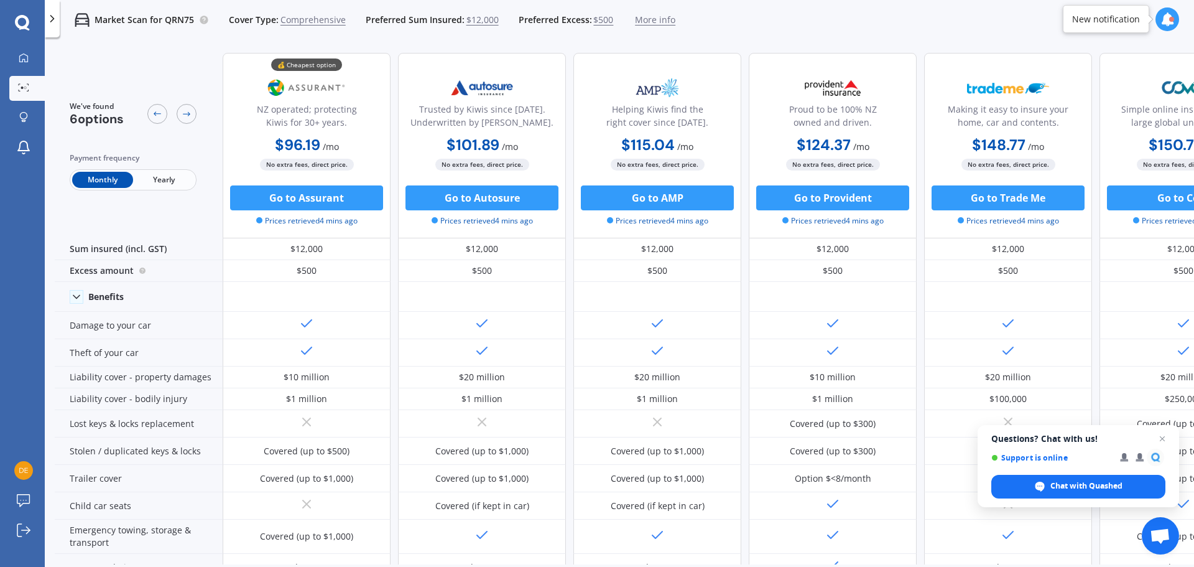
click at [720, 32] on div "Market Scan for QRN75 Cover Type: Comprehensive Preferred Sum Insured: $12,000 …" at bounding box center [620, 20] width 1150 height 40
